Goal: Task Accomplishment & Management: Manage account settings

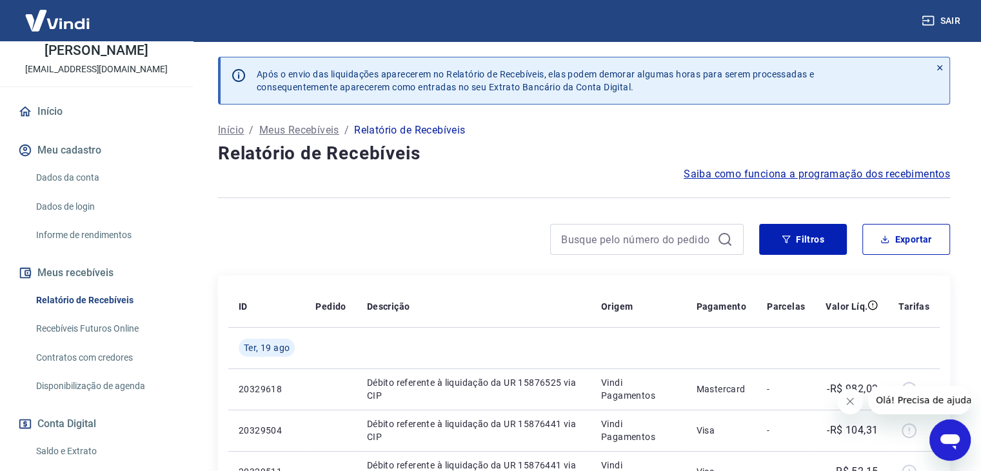
scroll to position [129, 0]
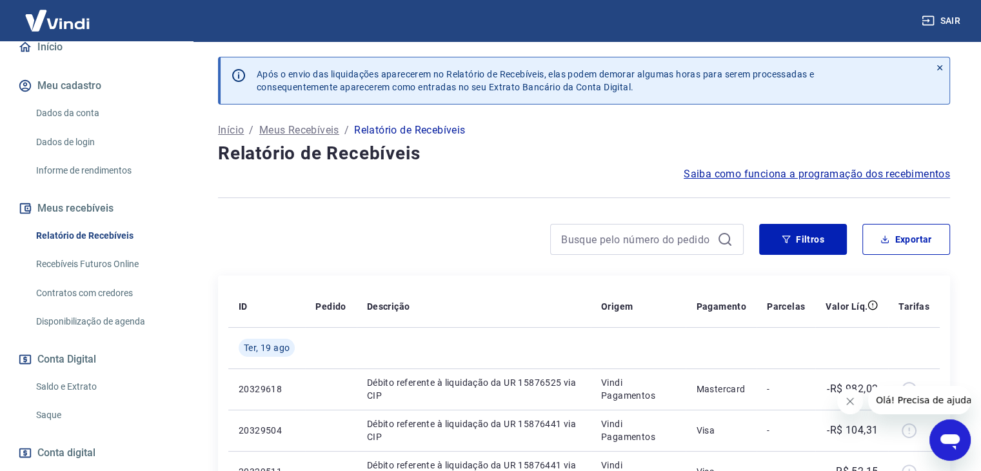
click at [83, 393] on link "Saldo e Extrato" at bounding box center [104, 387] width 146 height 26
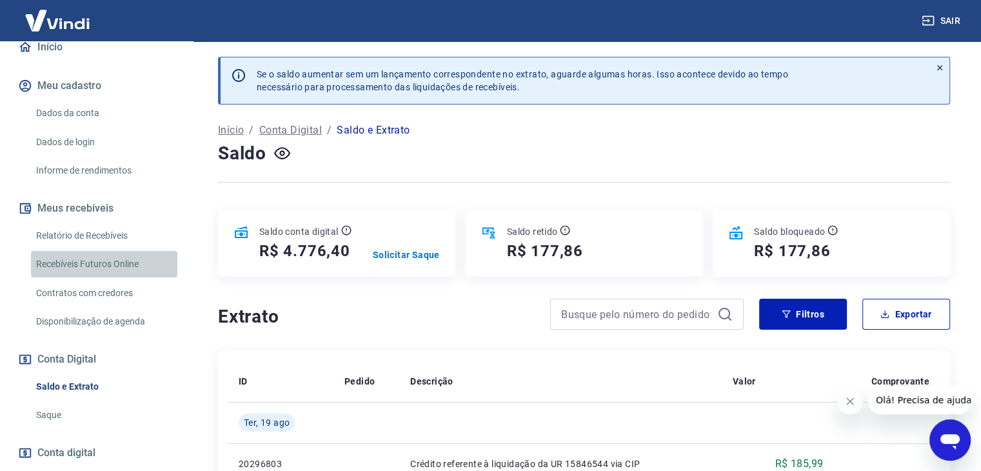
click at [125, 277] on link "Recebíveis Futuros Online" at bounding box center [104, 264] width 146 height 26
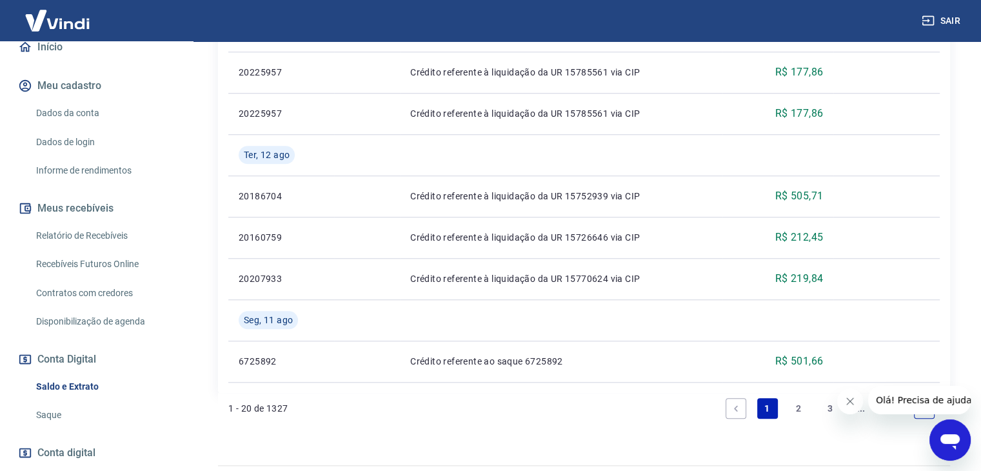
scroll to position [1169, 0]
